Goal: Complete application form

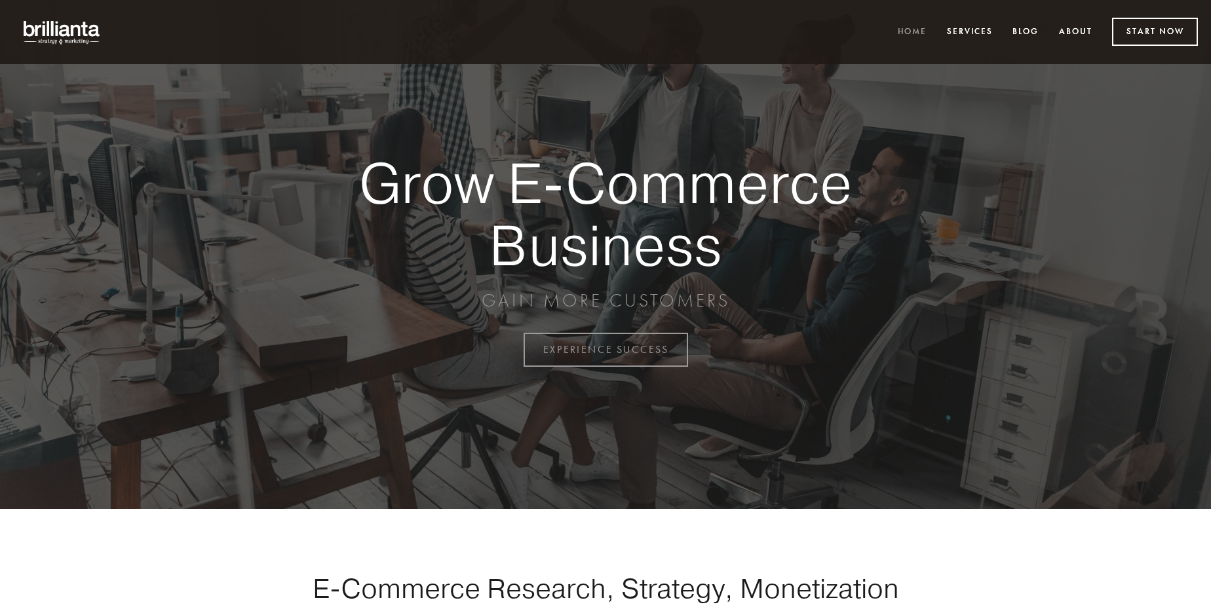
scroll to position [3434, 0]
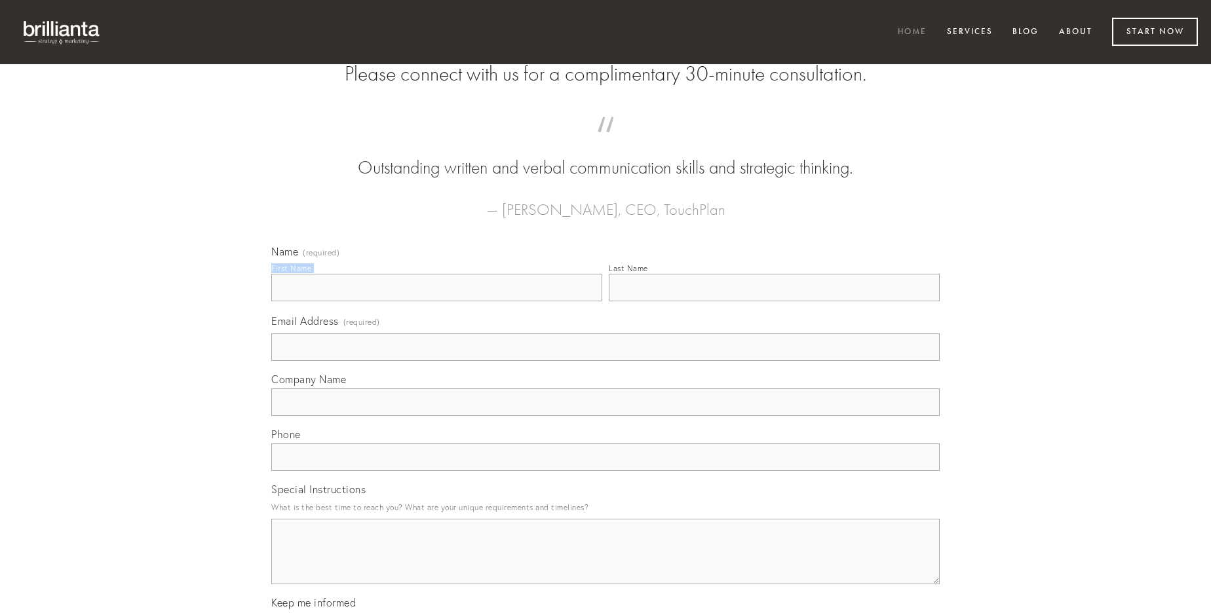
type input "[PERSON_NAME] MD"
click at [774, 301] on input "Last Name" at bounding box center [774, 288] width 331 height 28
type input "[PERSON_NAME] MD"
click at [605, 361] on input "Email Address (required)" at bounding box center [605, 347] width 668 height 28
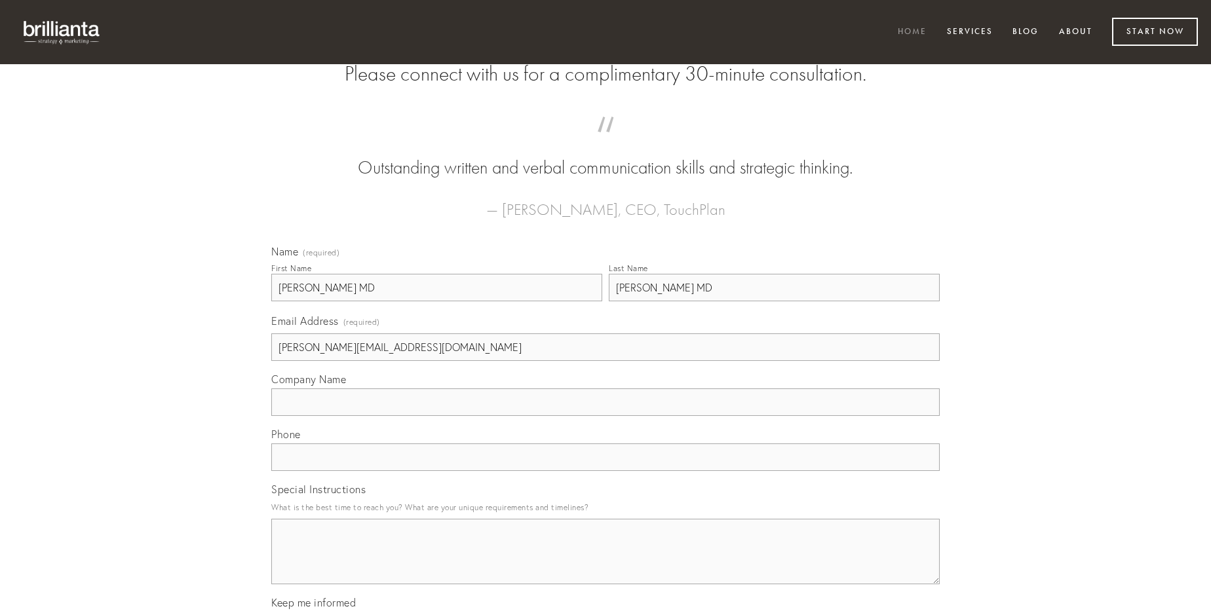
type input "[PERSON_NAME][EMAIL_ADDRESS][DOMAIN_NAME]"
click at [605, 416] on input "Company Name" at bounding box center [605, 402] width 668 height 28
type input "[DEMOGRAPHIC_DATA]"
click at [605, 471] on input "text" at bounding box center [605, 457] width 668 height 28
click at [605, 563] on textarea "Special Instructions" at bounding box center [605, 552] width 668 height 66
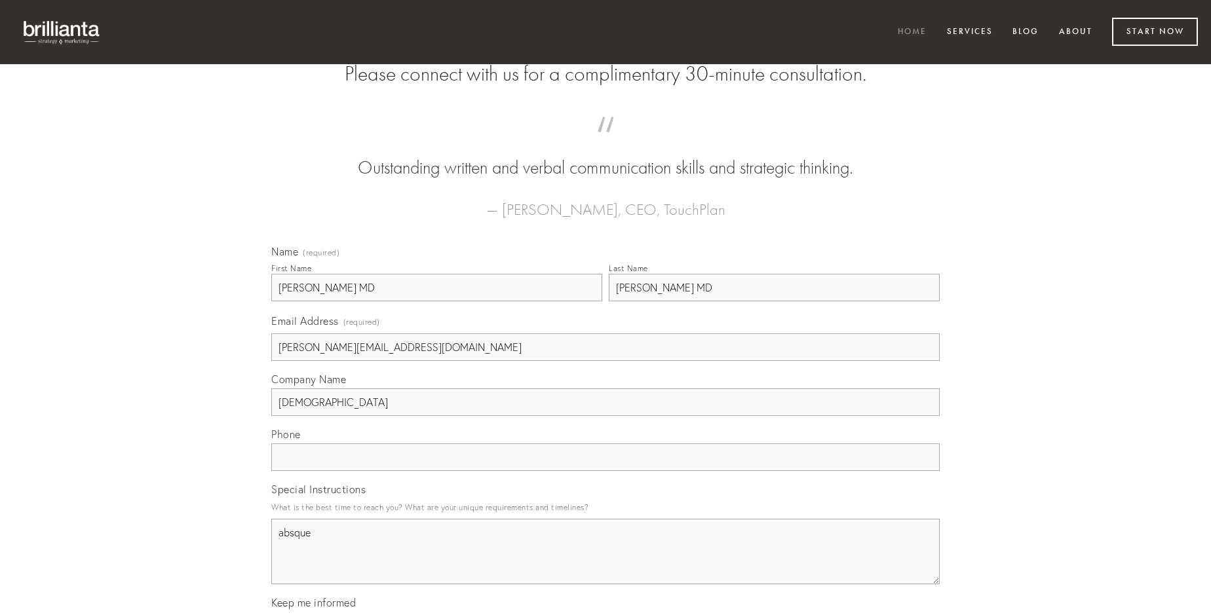
type textarea "absque"
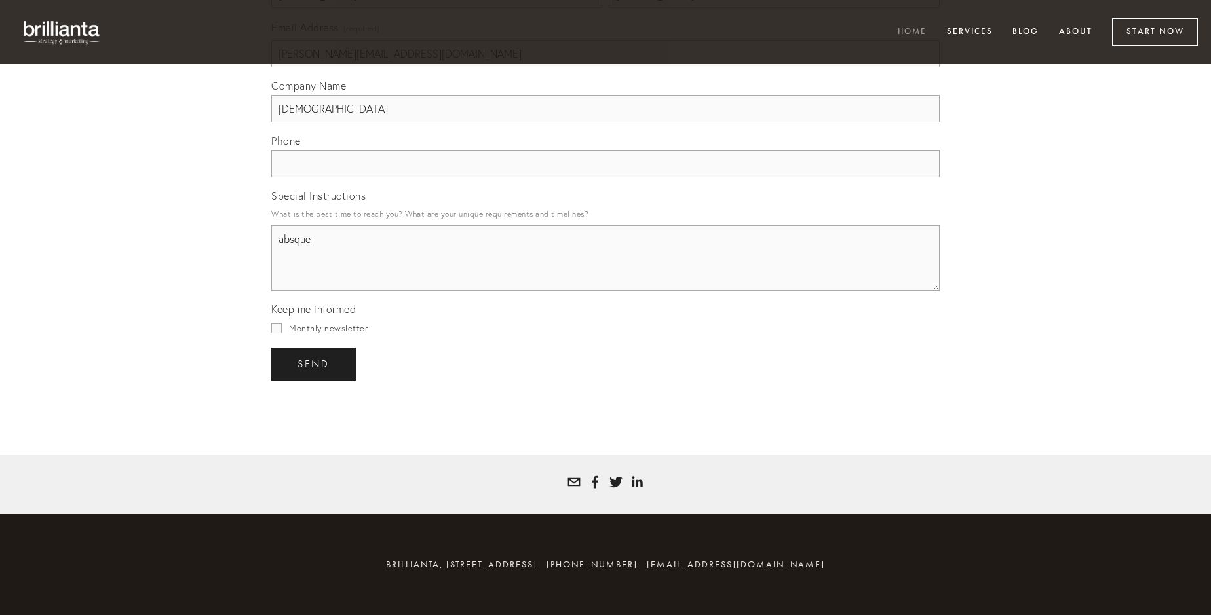
click at [314, 364] on span "send" at bounding box center [313, 364] width 32 height 12
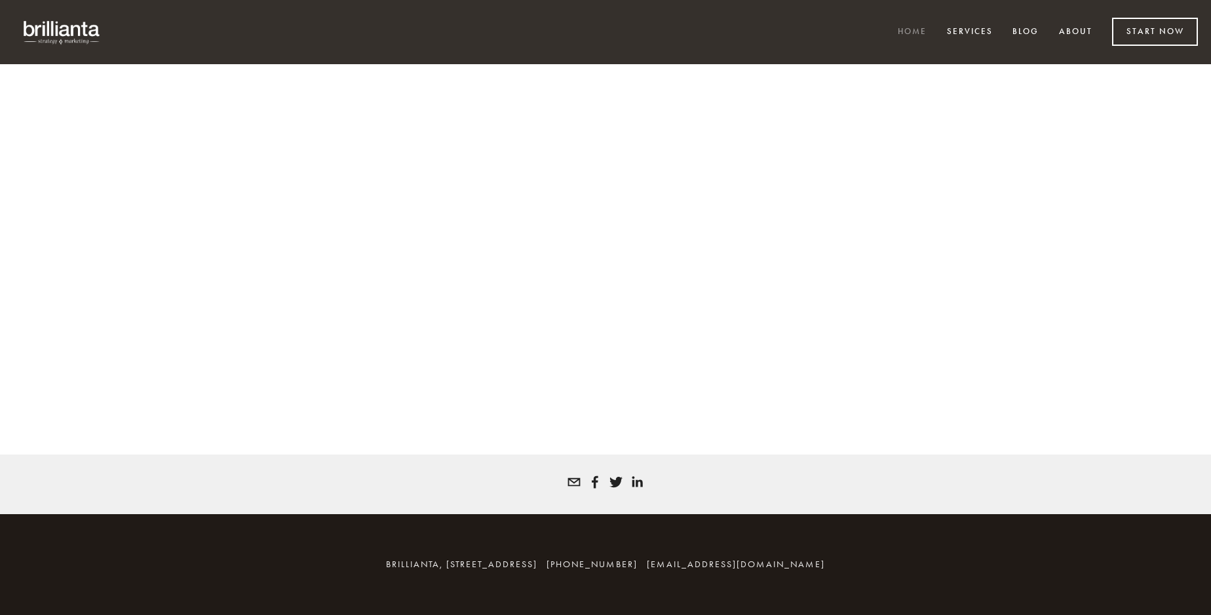
scroll to position [3416, 0]
